Goal: Task Accomplishment & Management: Use online tool/utility

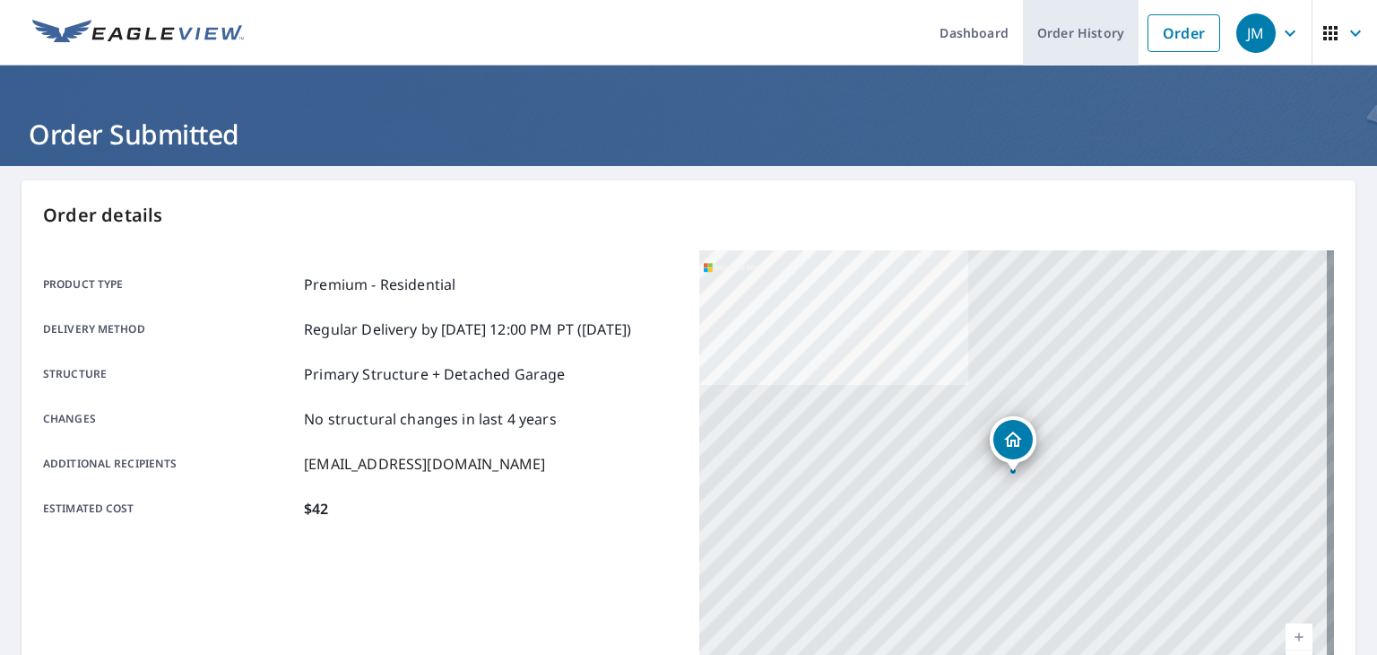
click at [1063, 36] on link "Order History" at bounding box center [1081, 32] width 116 height 65
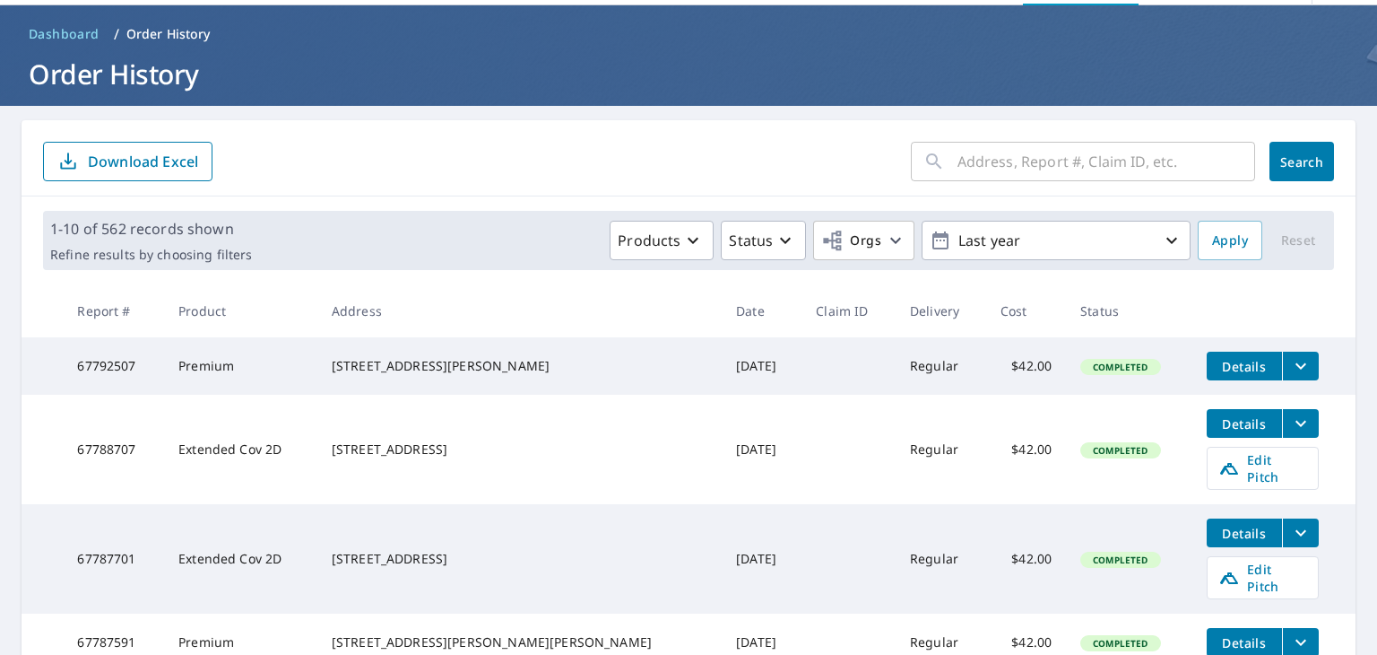
scroll to position [90, 0]
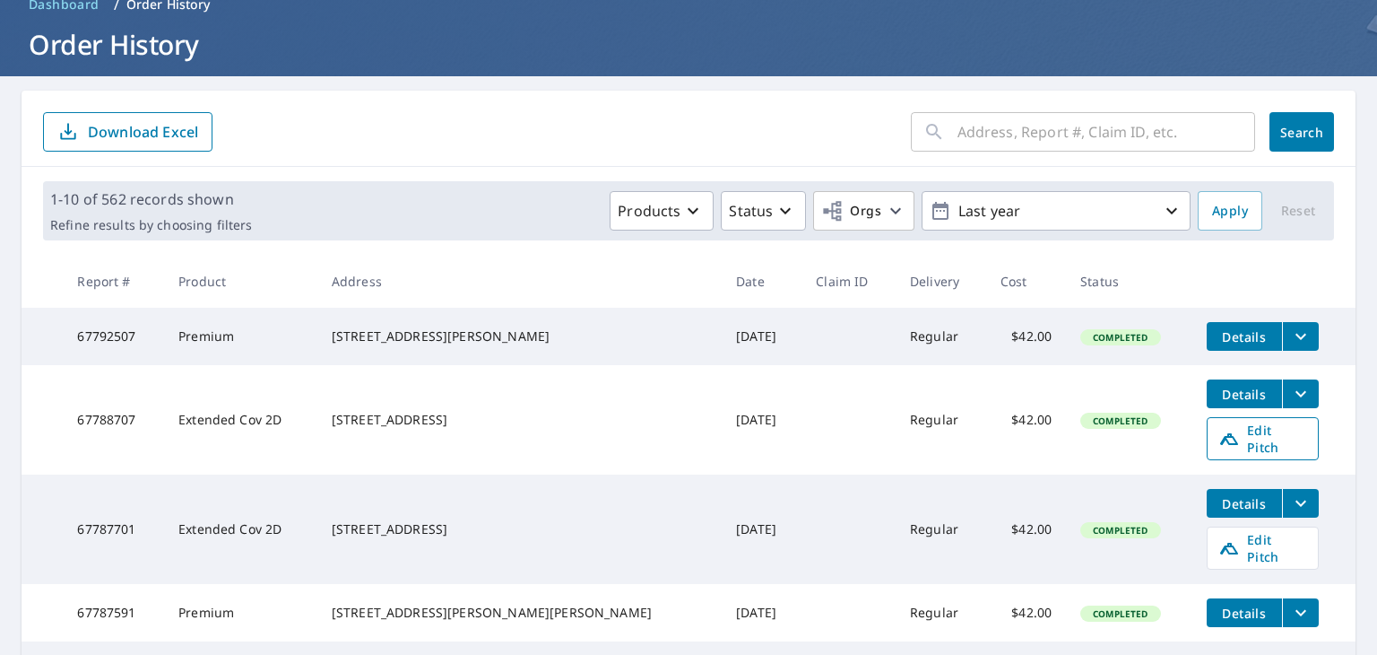
click at [1234, 436] on span "Edit Pitch" at bounding box center [1263, 438] width 89 height 34
click at [1290, 396] on icon "filesDropdownBtn-67788707" at bounding box center [1301, 394] width 22 height 22
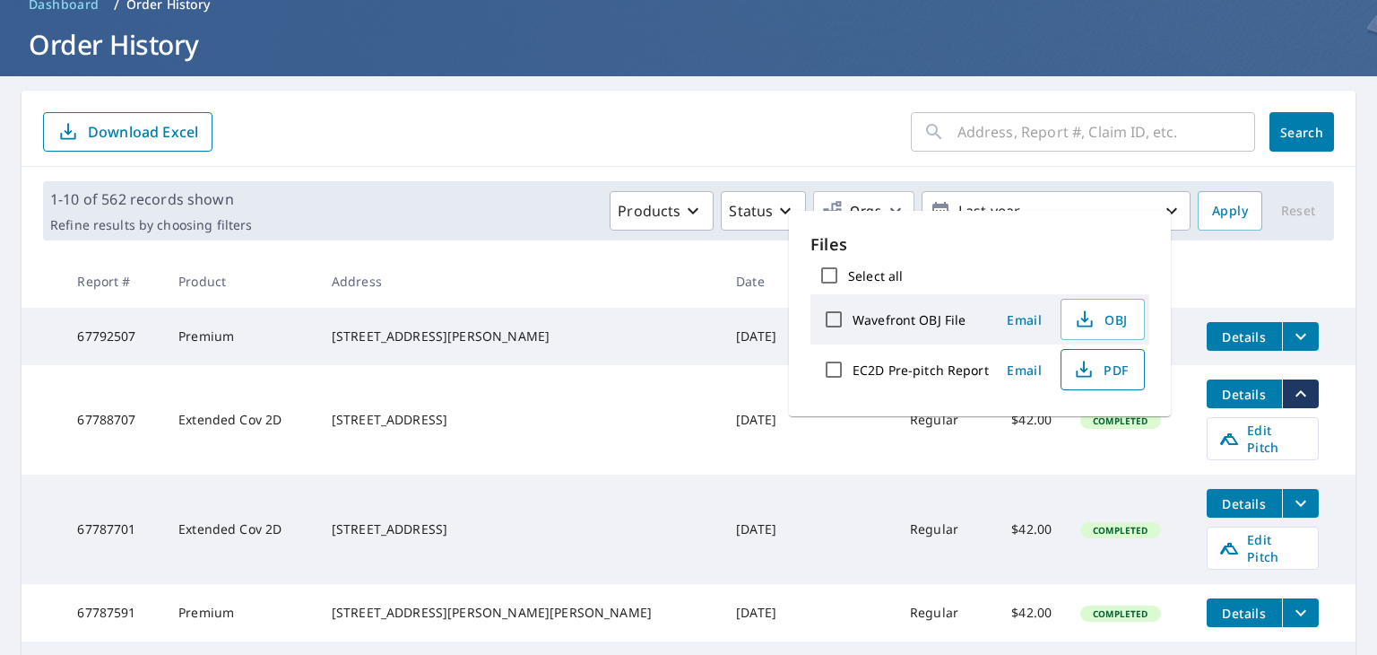
click at [1094, 374] on span "PDF" at bounding box center [1100, 370] width 57 height 22
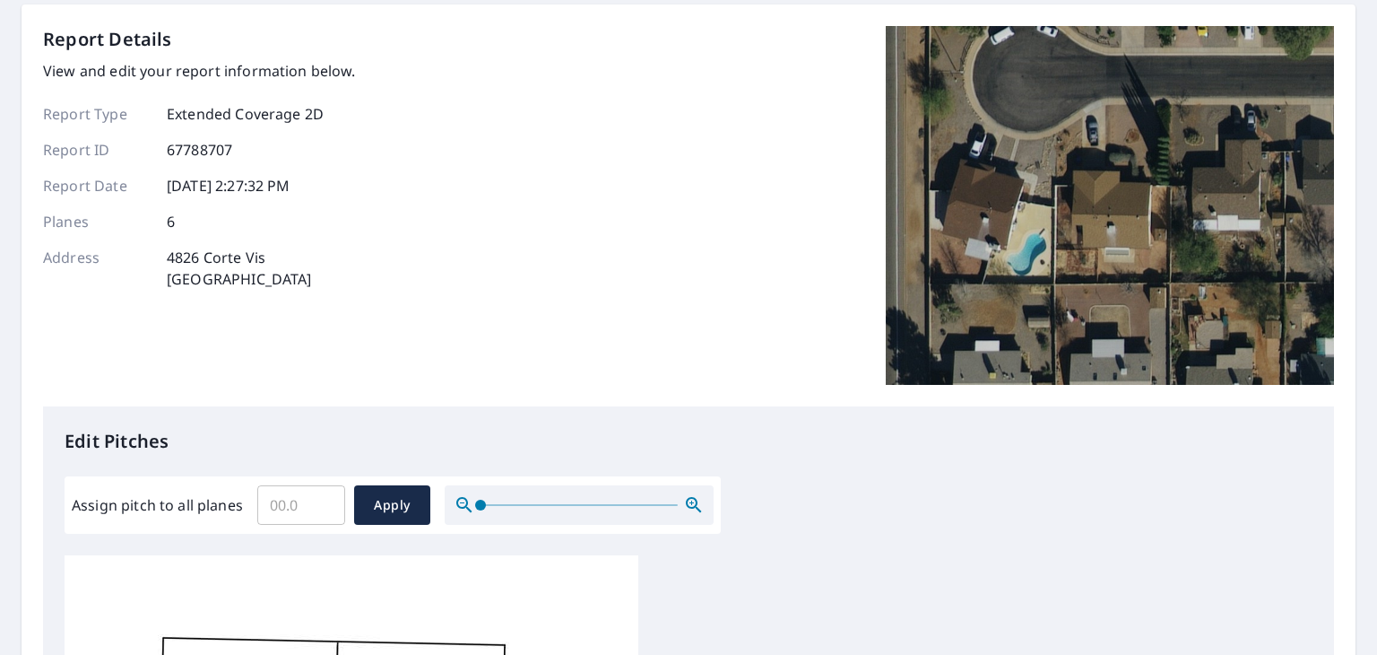
scroll to position [179, 0]
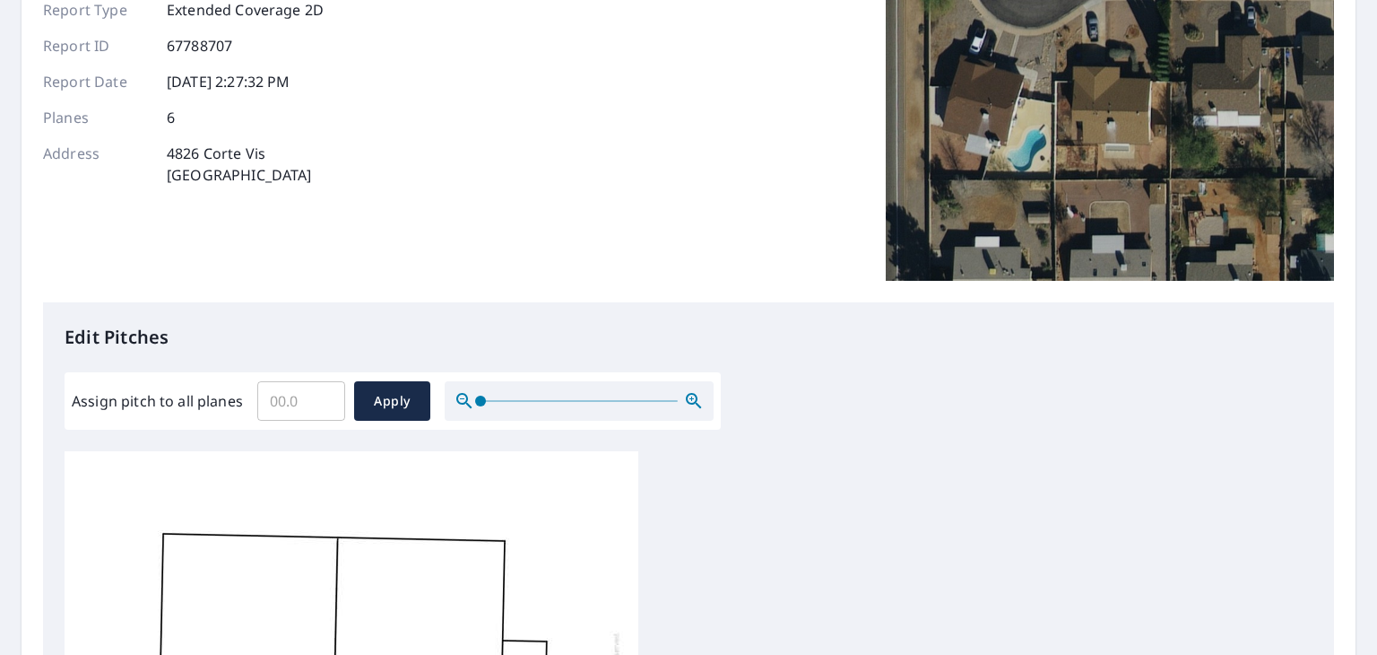
click at [304, 401] on input "Assign pitch to all planes" at bounding box center [301, 401] width 88 height 50
type input "0"
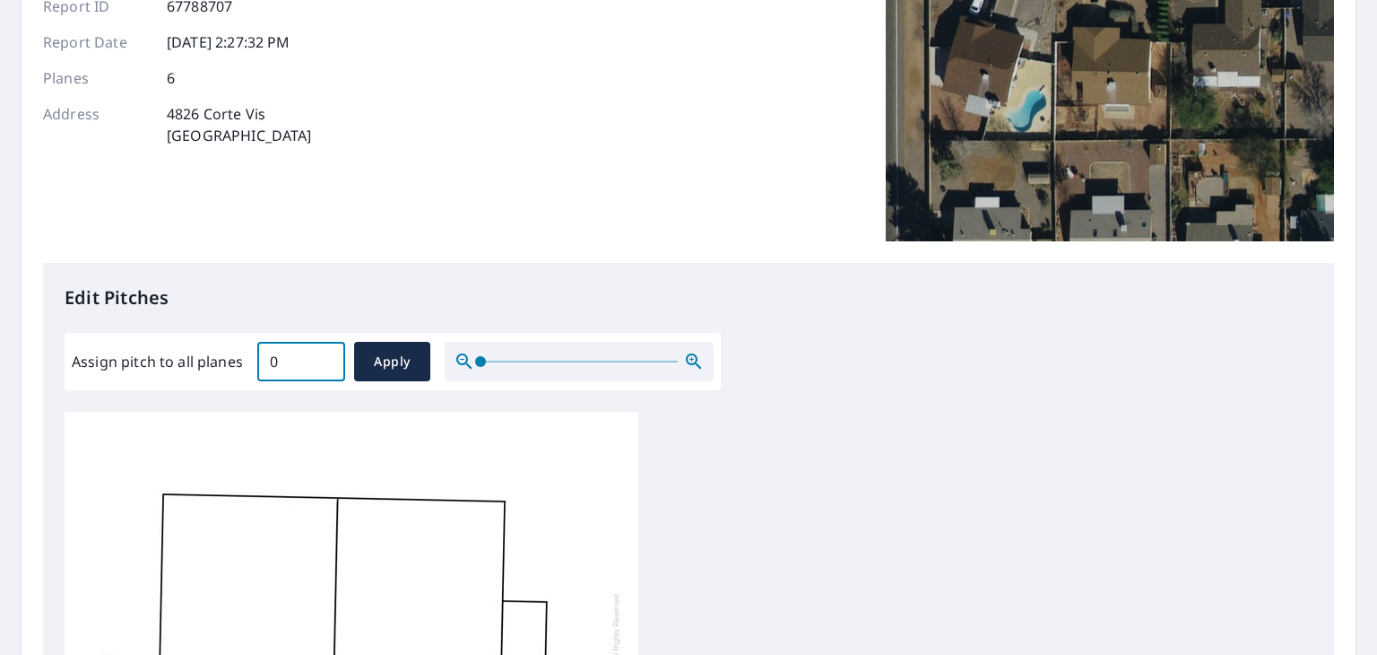
scroll to position [448, 0]
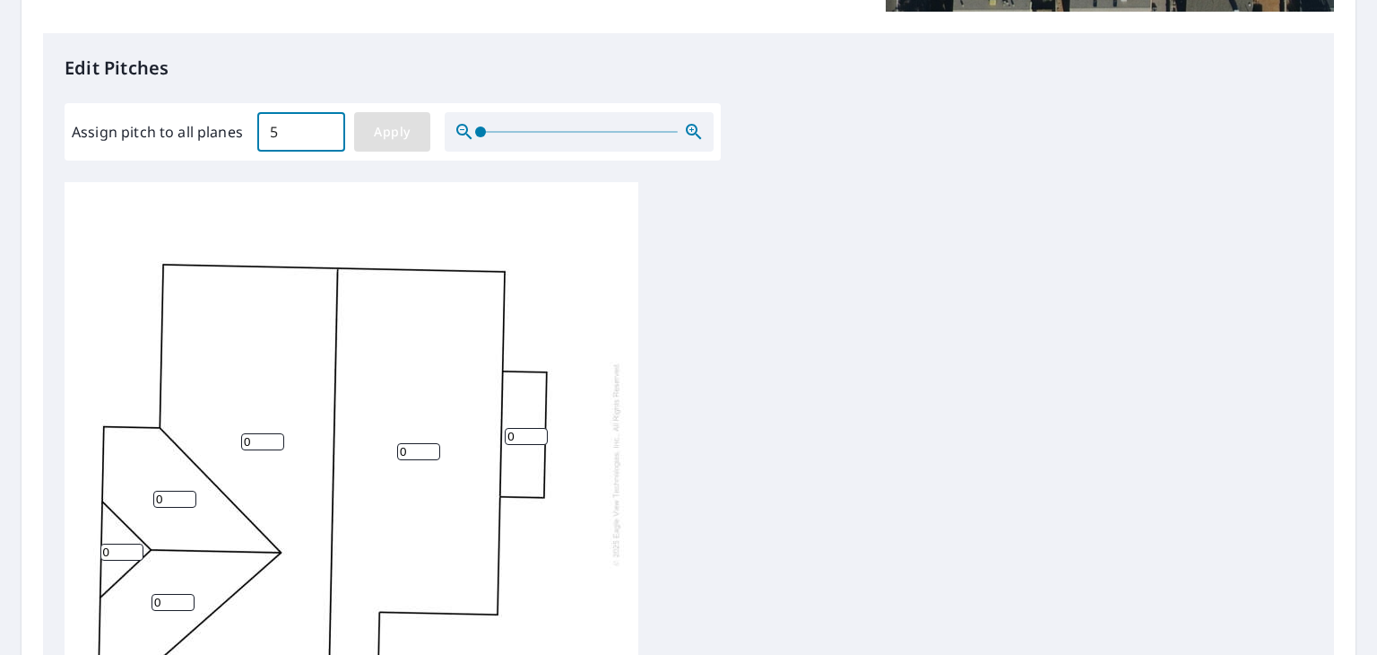
type input "5"
click at [380, 129] on span "Apply" at bounding box center [393, 132] width 48 height 22
type input "5"
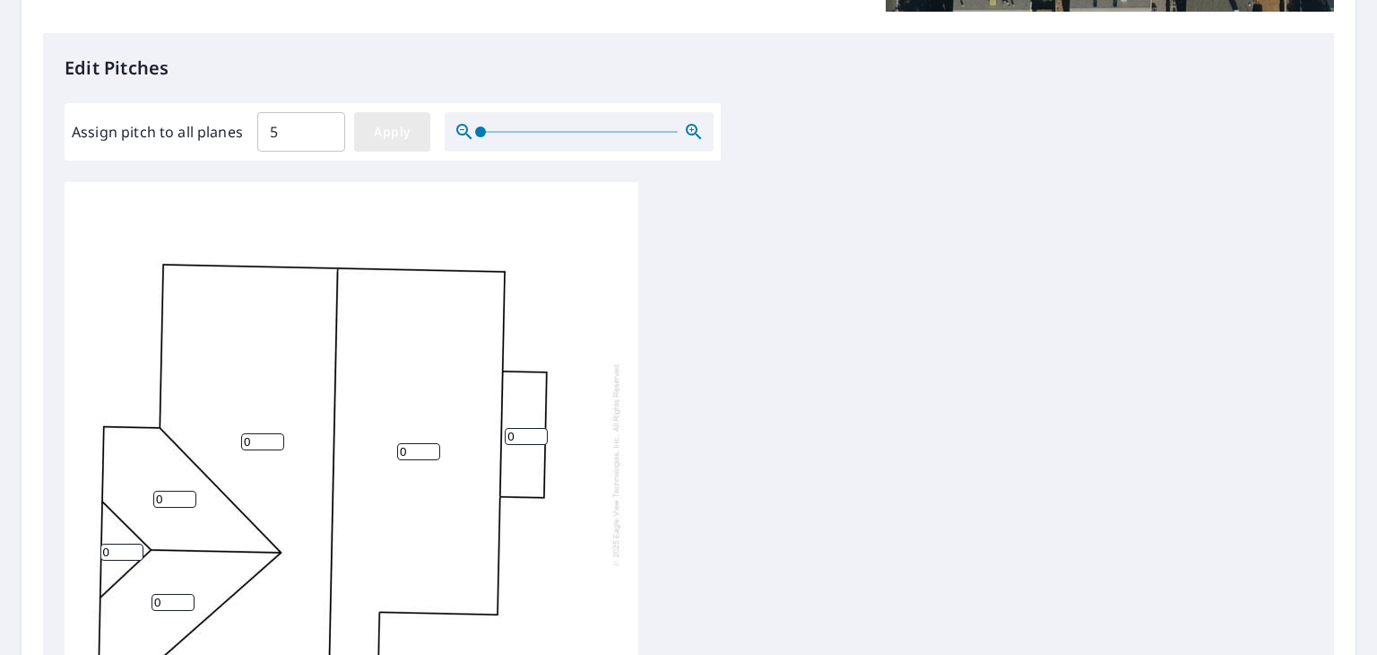
type input "5"
click at [530, 436] on input "5" at bounding box center [526, 436] width 43 height 17
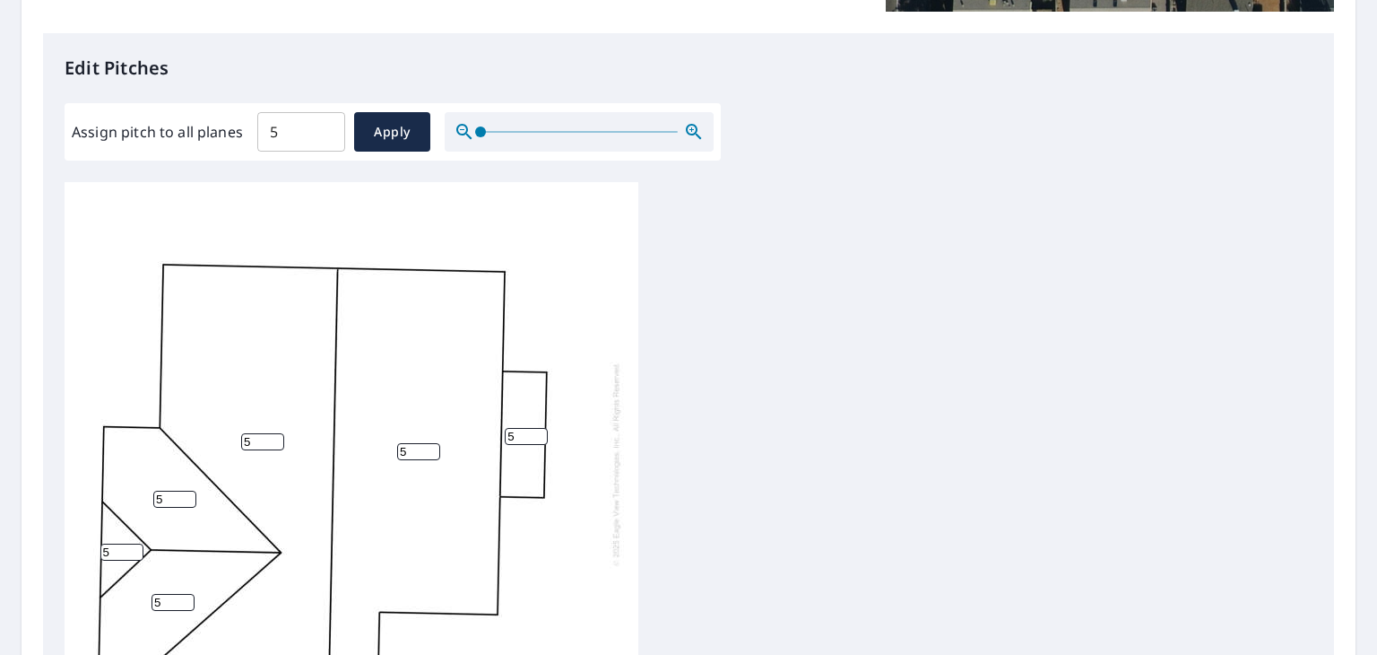
click at [530, 436] on input "5" at bounding box center [526, 436] width 43 height 17
type input "0"
click at [643, 464] on div "5 5 5 5 0 5" at bounding box center [689, 463] width 1248 height 563
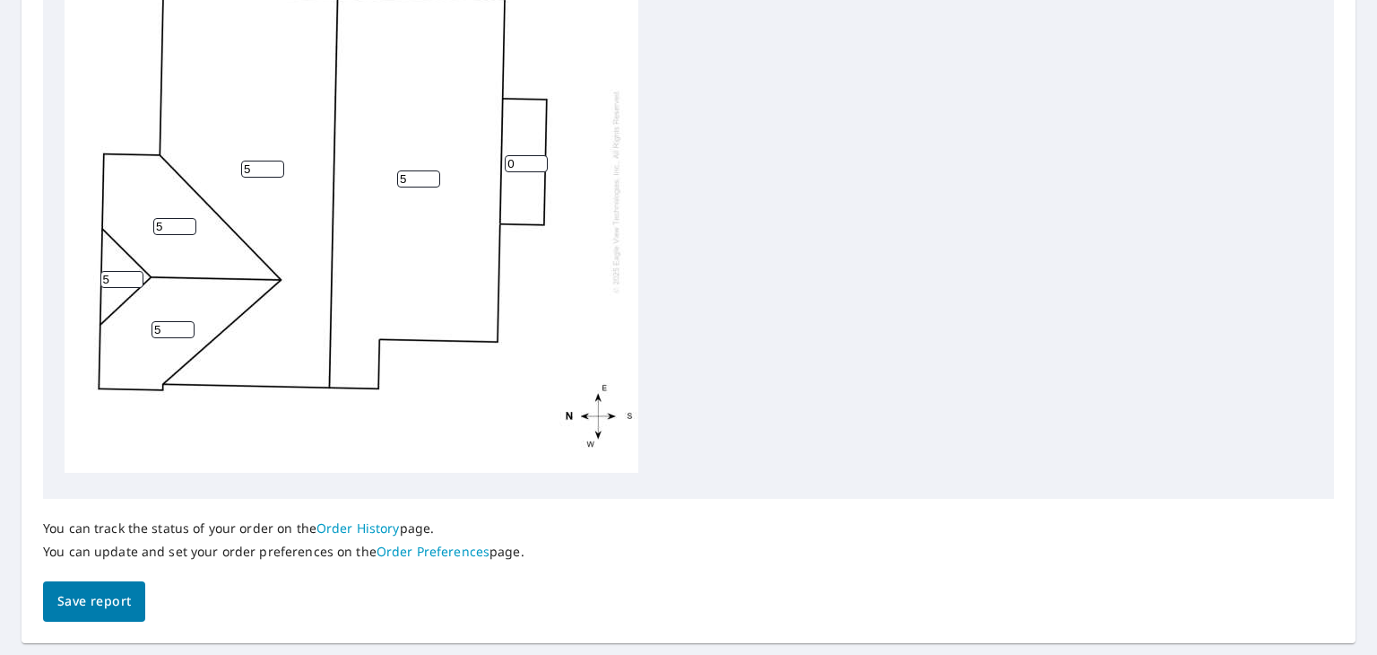
scroll to position [717, 0]
click at [57, 596] on span "Save report" at bounding box center [94, 600] width 74 height 22
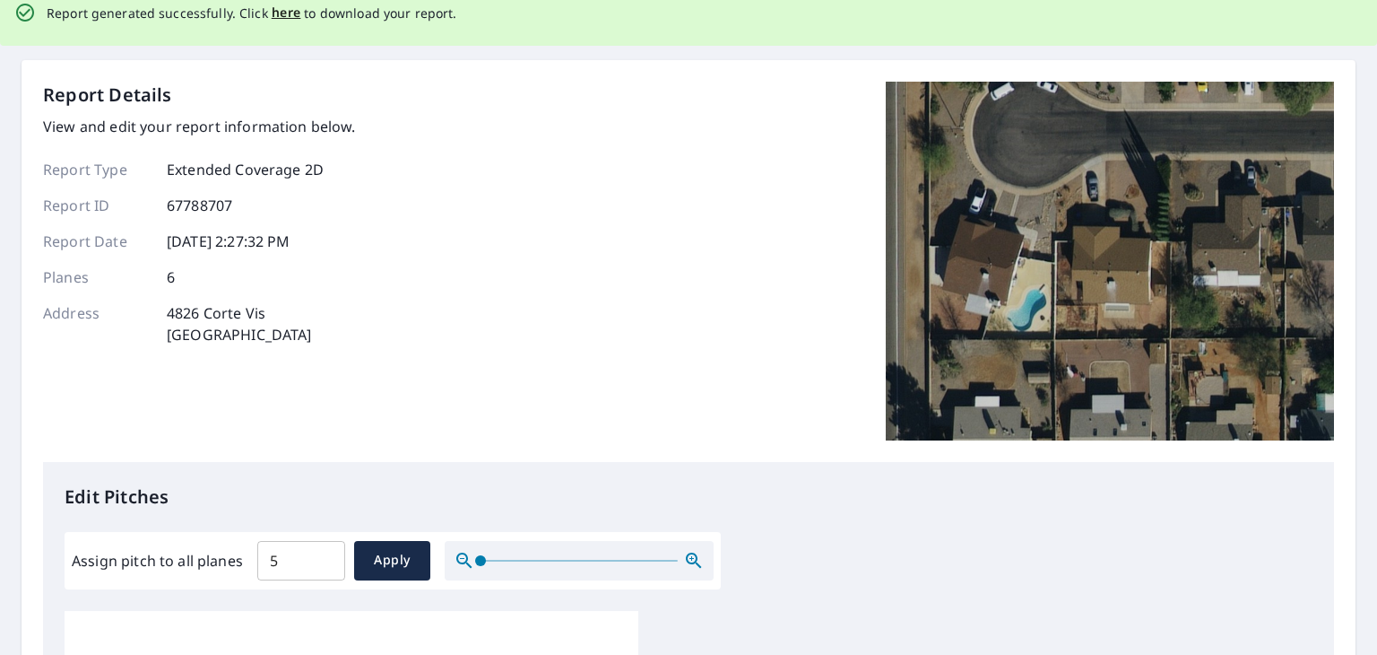
scroll to position [0, 0]
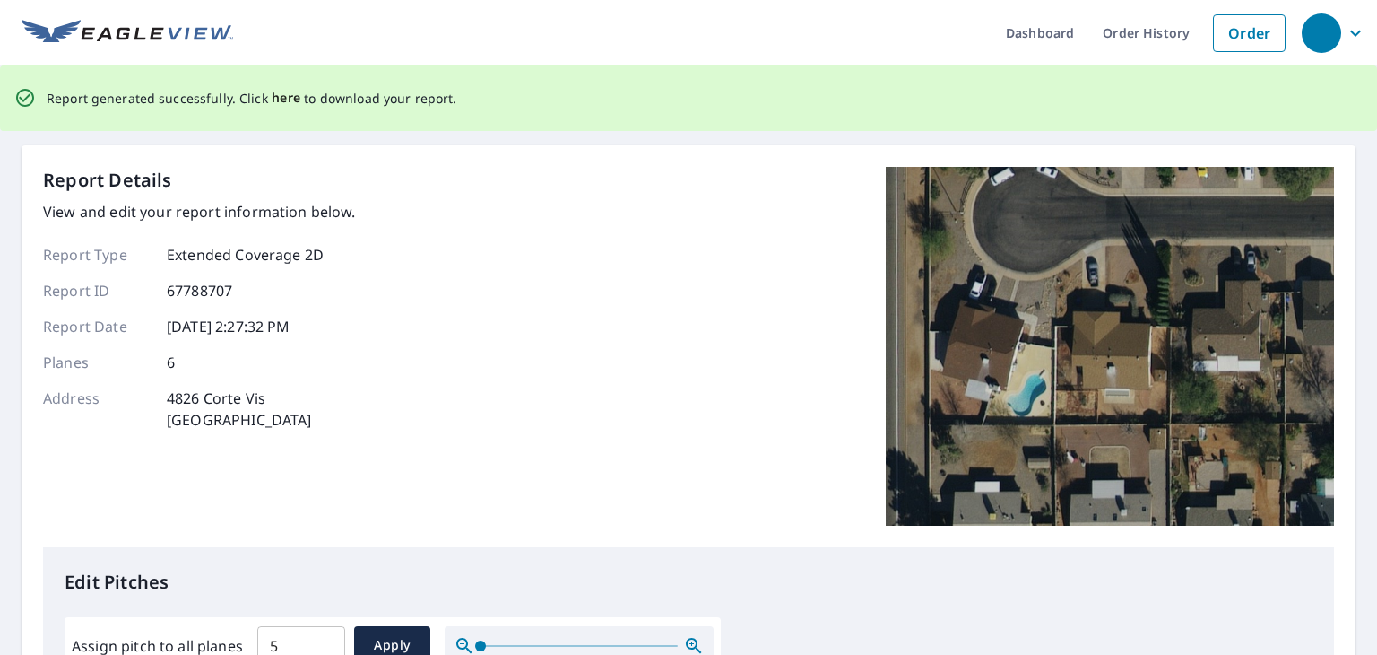
click at [274, 95] on span "here" at bounding box center [287, 98] width 30 height 22
